Goal: Navigation & Orientation: Go to known website

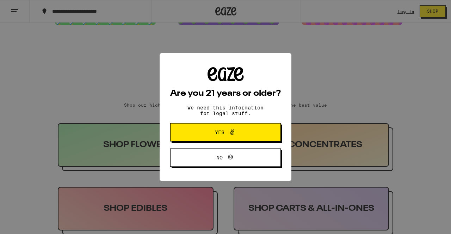
click at [365, 65] on div "Are you 21 years or older? We need this information for legal stuff. Yes No" at bounding box center [225, 117] width 451 height 234
click at [243, 158] on span "No" at bounding box center [226, 157] width 54 height 9
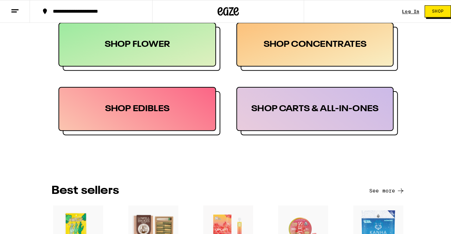
scroll to position [377, 0]
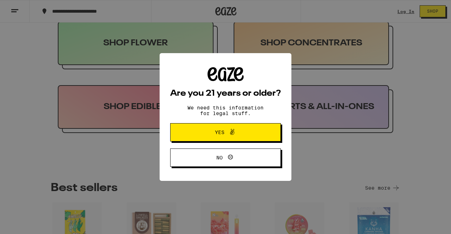
click at [315, 163] on div "Are you 21 years or older? We need this information for legal stuff. Yes No" at bounding box center [225, 117] width 451 height 234
